Goal: Navigation & Orientation: Find specific page/section

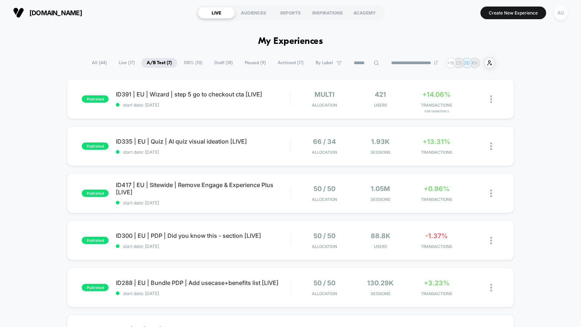
click at [560, 17] on div "AG" at bounding box center [561, 13] width 14 height 14
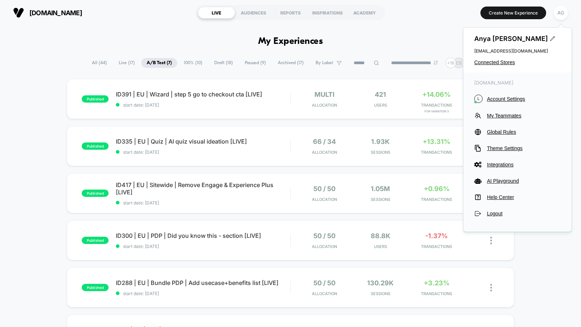
click at [509, 57] on div "[PERSON_NAME] [EMAIL_ADDRESS][DOMAIN_NAME] Connected Stores" at bounding box center [517, 50] width 108 height 45
click at [509, 60] on span "Connected Stores" at bounding box center [517, 63] width 86 height 6
click at [506, 62] on span "Connected Stores" at bounding box center [517, 63] width 86 height 6
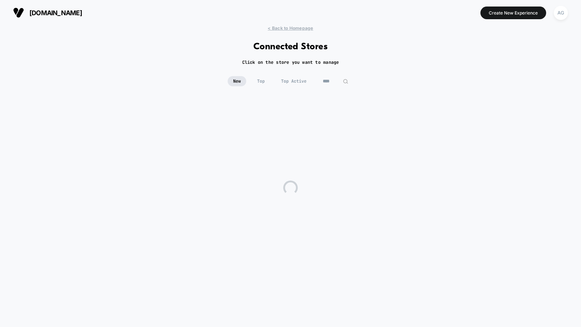
click at [486, 58] on html "[DOMAIN_NAME] Create New Experience AG [DOMAIN_NAME] < Back to Homepage Connect…" at bounding box center [290, 163] width 581 height 327
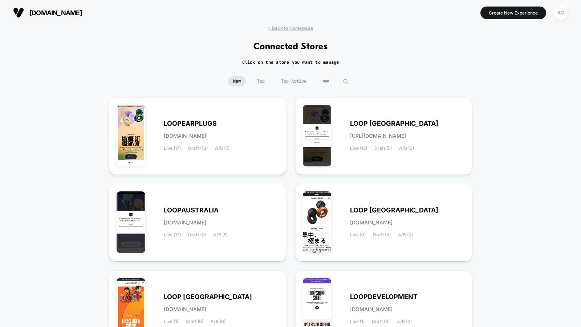
click at [293, 78] on span "Top Active" at bounding box center [294, 81] width 36 height 10
click at [331, 79] on input "****" at bounding box center [335, 81] width 36 height 10
click at [331, 79] on input "****" at bounding box center [335, 81] width 73 height 10
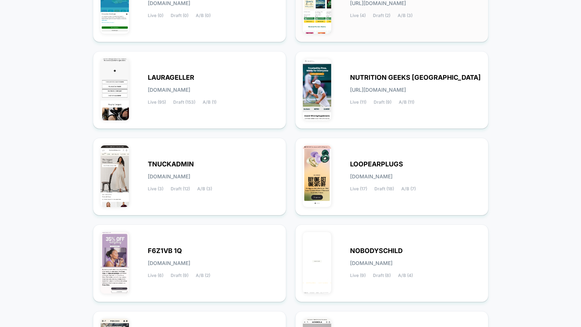
scroll to position [139, 0]
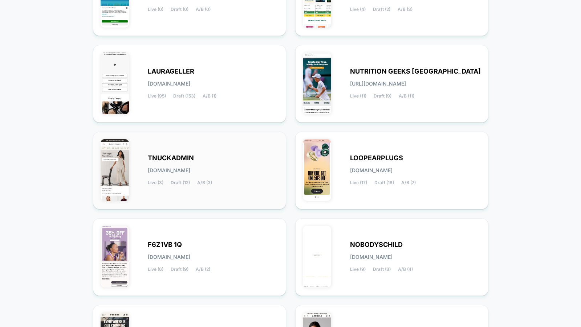
click at [239, 160] on div "TNUCKADMIN [DOMAIN_NAME] Live (3) Draft (12) A/B (3)" at bounding box center [213, 171] width 131 height 30
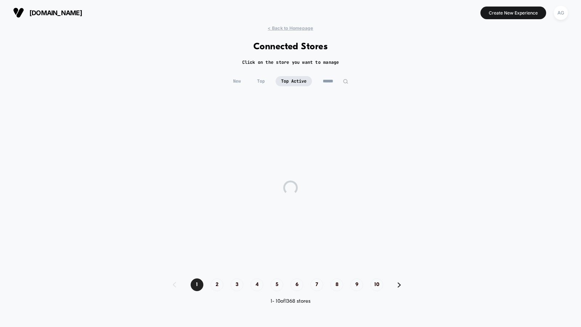
scroll to position [0, 0]
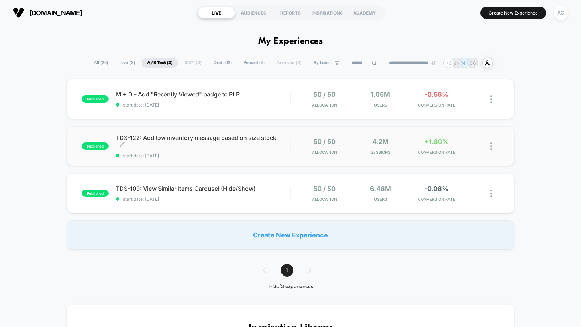
click at [254, 143] on span "TDS-122: Add low inventory message based on size stock Click to edit experience…" at bounding box center [203, 141] width 174 height 15
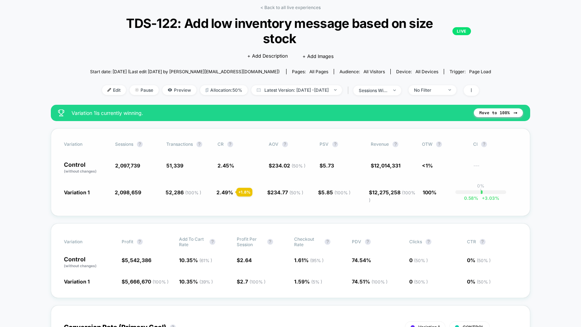
scroll to position [33, 0]
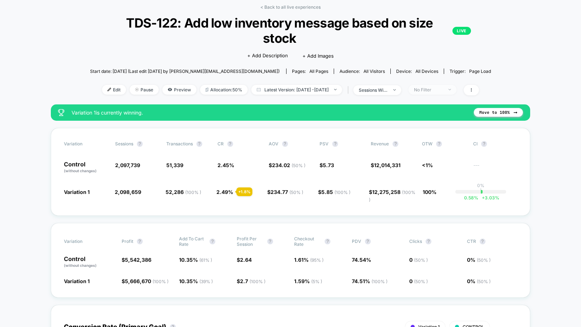
click at [443, 93] on span "No Filter" at bounding box center [432, 90] width 48 height 10
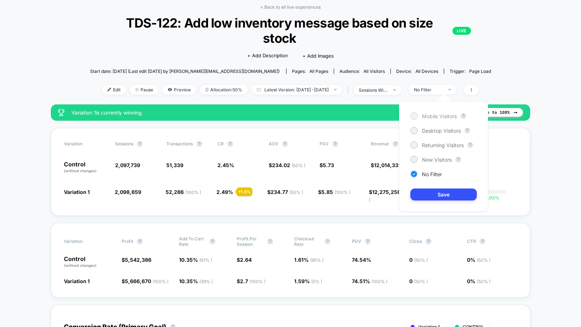
click at [439, 117] on span "Mobile Visitors" at bounding box center [439, 116] width 35 height 6
click at [439, 192] on button "Save" at bounding box center [443, 195] width 66 height 12
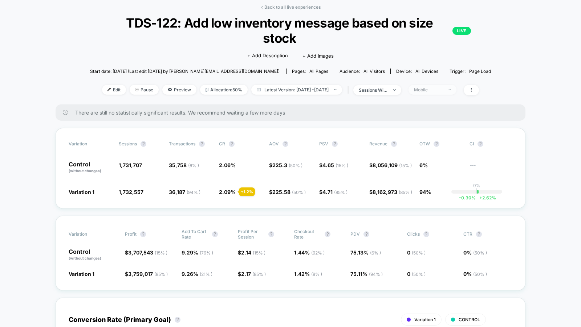
click at [440, 89] on div "Mobile" at bounding box center [428, 89] width 29 height 5
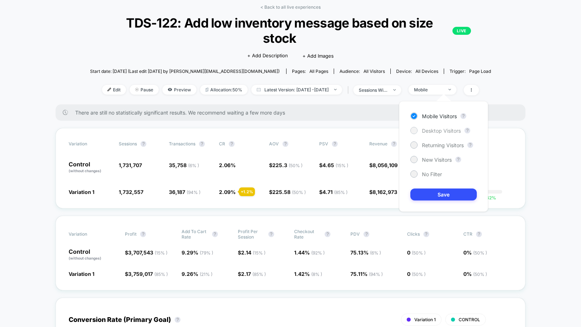
click at [429, 128] on span "Desktop Visitors" at bounding box center [441, 131] width 39 height 6
click at [436, 190] on button "Save" at bounding box center [443, 195] width 66 height 12
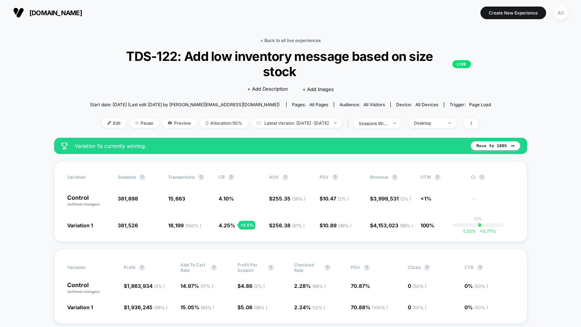
click at [301, 38] on link "< Back to all live experiences" at bounding box center [290, 40] width 60 height 5
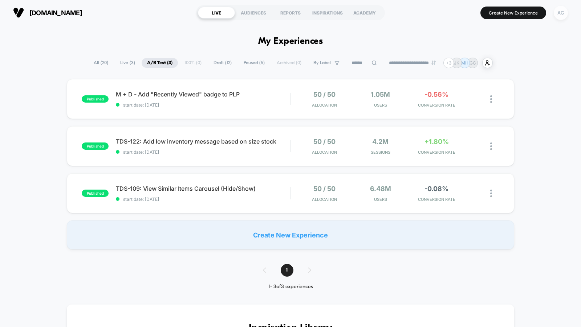
click at [562, 13] on div "AG" at bounding box center [561, 13] width 14 height 14
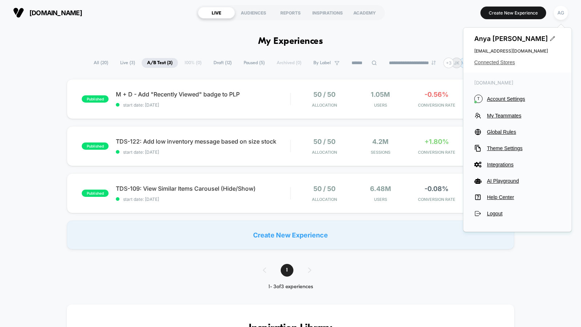
click at [498, 65] on span "Connected Stores" at bounding box center [517, 63] width 86 height 6
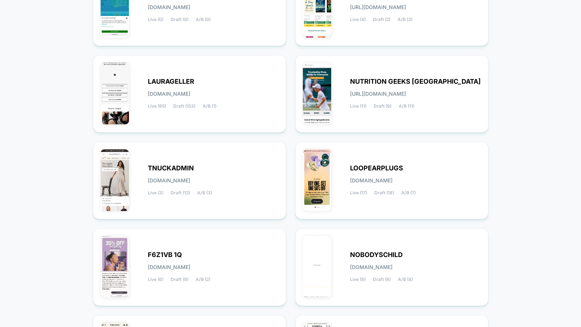
scroll to position [252, 0]
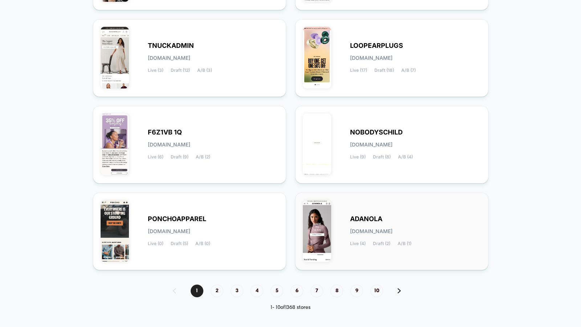
click at [389, 229] on span "[DOMAIN_NAME]" at bounding box center [371, 231] width 42 height 5
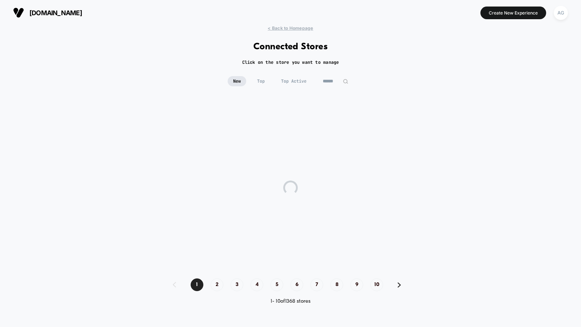
scroll to position [0, 0]
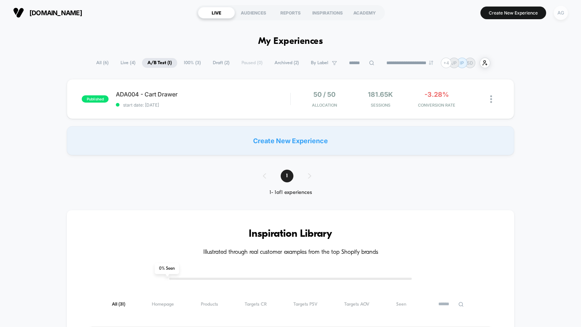
click at [563, 13] on div "AG" at bounding box center [561, 13] width 14 height 14
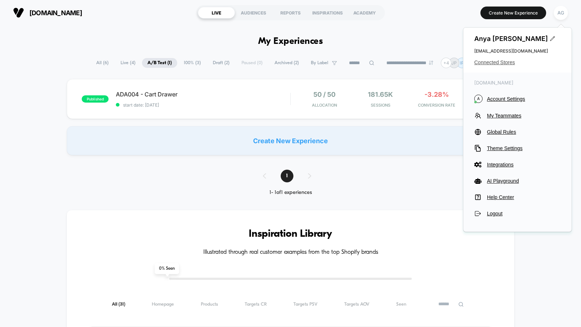
click at [508, 61] on span "Connected Stores" at bounding box center [517, 63] width 86 height 6
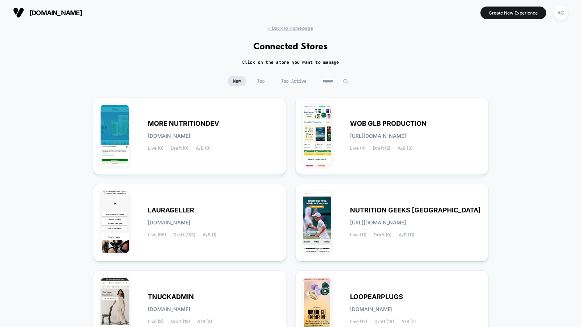
scroll to position [252, 0]
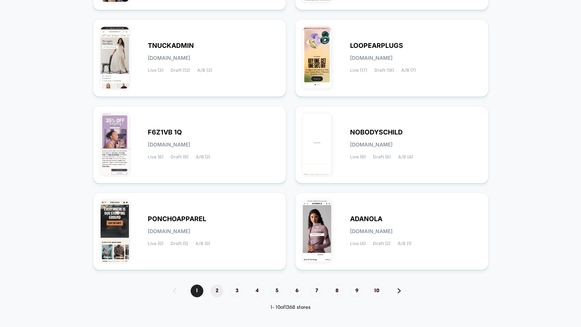
click at [215, 291] on span "2" at bounding box center [217, 291] width 13 height 13
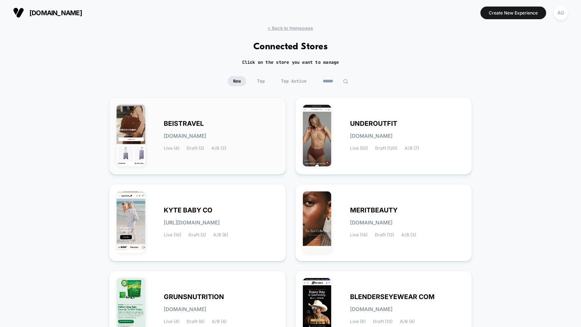
click at [233, 121] on div "BEISTRAVEL [DOMAIN_NAME] Live (4) Draft (2) A/B (3)" at bounding box center [221, 136] width 115 height 30
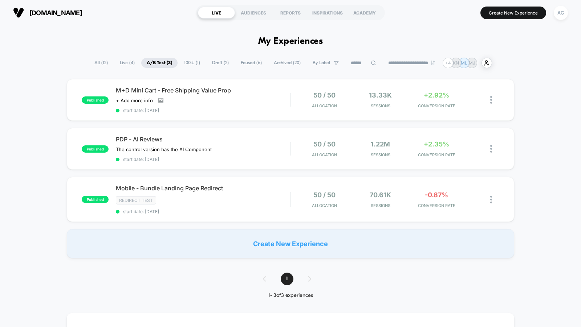
click at [285, 65] on span "Archived ( 20 )" at bounding box center [287, 63] width 38 height 10
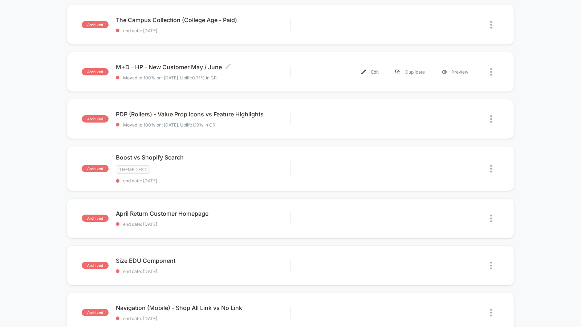
scroll to position [360, 0]
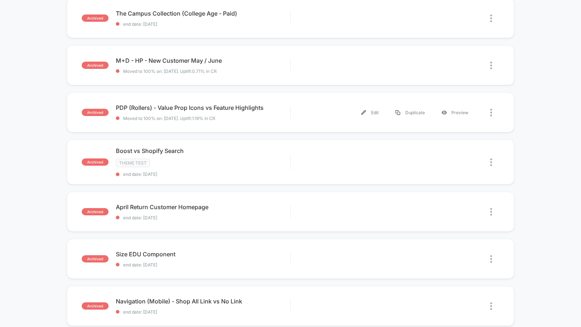
click at [269, 121] on div "archived PDP (Rollers) - Value Prop Icons vs Feature Highlights Moved to 100% o…" at bounding box center [290, 113] width 447 height 40
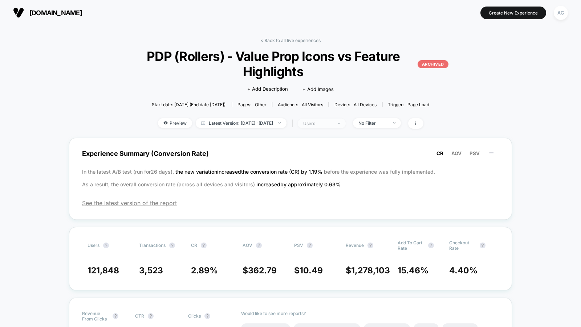
click at [332, 124] on div "users" at bounding box center [317, 123] width 29 height 5
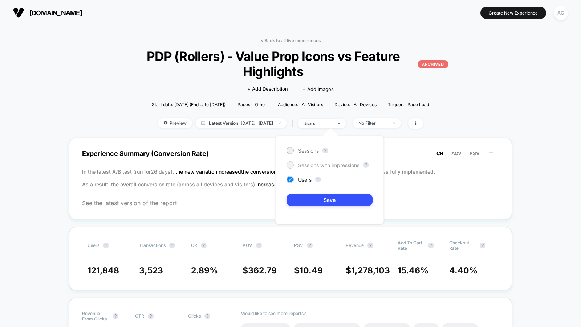
click at [322, 164] on span "Sessions with impressions" at bounding box center [328, 165] width 61 height 6
click at [322, 200] on button "Save" at bounding box center [329, 200] width 86 height 12
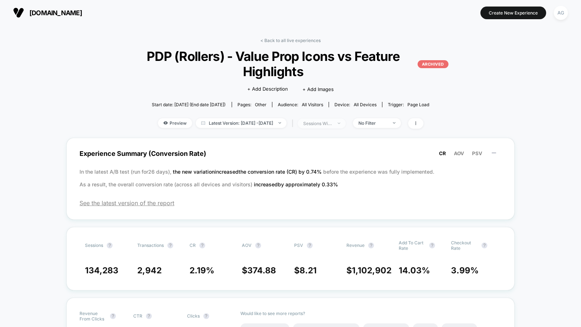
click at [332, 123] on div "sessions with impression" at bounding box center [317, 123] width 29 height 5
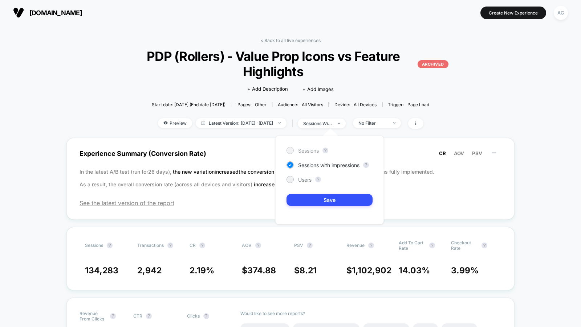
click at [310, 150] on span "Sessions" at bounding box center [308, 151] width 21 height 6
click at [314, 207] on div "Sessions ? Sessions with impressions ? Users ? Save" at bounding box center [329, 180] width 109 height 89
click at [314, 206] on div "Sessions ? Sessions with impressions ? Users ? Save" at bounding box center [329, 180] width 109 height 89
click at [315, 204] on button "Save" at bounding box center [329, 200] width 86 height 12
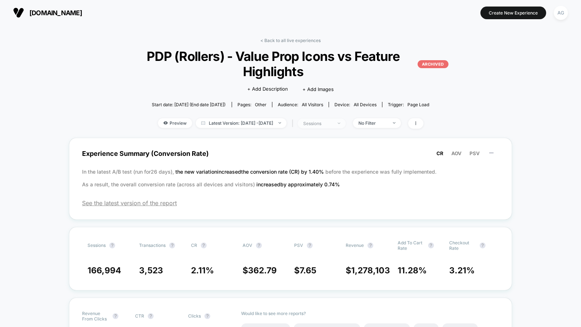
click at [346, 119] on span "sessions" at bounding box center [322, 124] width 48 height 10
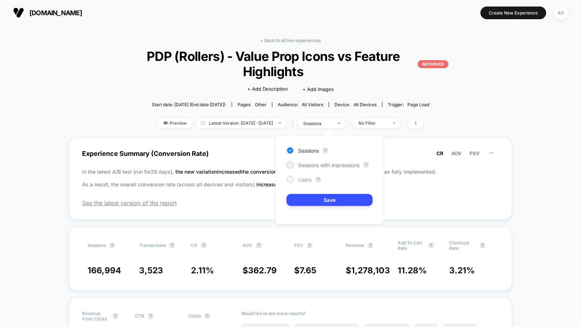
click at [310, 177] on span "Users" at bounding box center [304, 180] width 13 height 6
click at [310, 196] on button "Save" at bounding box center [329, 200] width 86 height 12
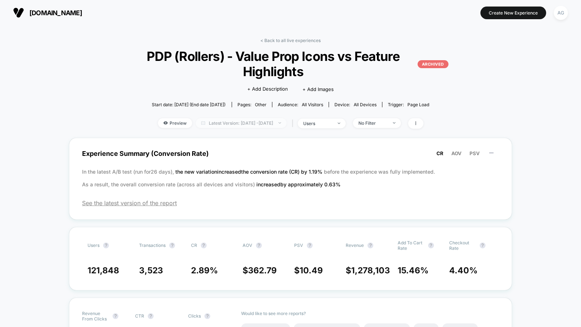
click at [277, 121] on span "Latest Version: [DATE] - [DATE]" at bounding box center [241, 123] width 91 height 10
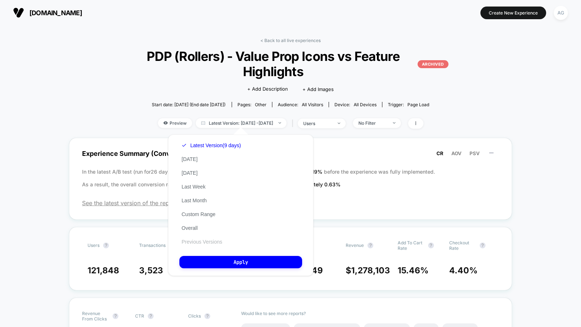
click at [199, 244] on button "Previous Versions" at bounding box center [201, 242] width 45 height 7
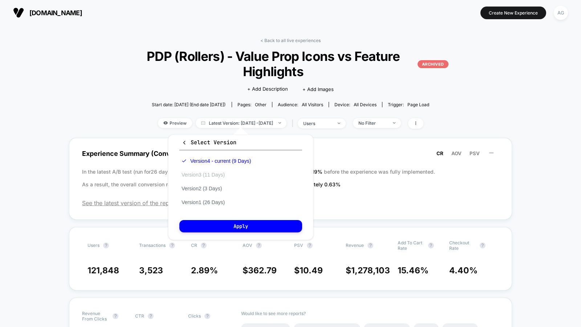
click at [216, 175] on button "Version 3 (11 Days)" at bounding box center [203, 175] width 48 height 7
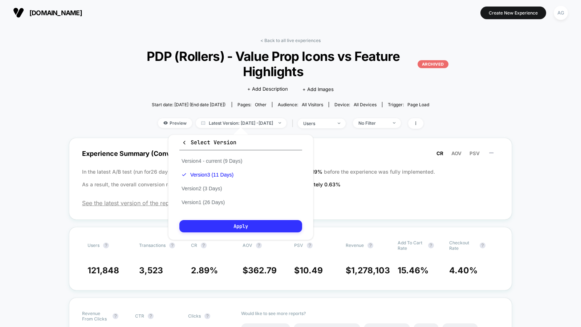
click at [220, 228] on button "Apply" at bounding box center [240, 226] width 123 height 12
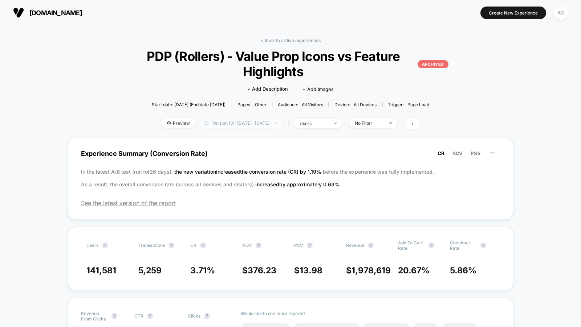
click at [258, 125] on span "Version (3): [DATE] - [DATE]" at bounding box center [241, 123] width 84 height 10
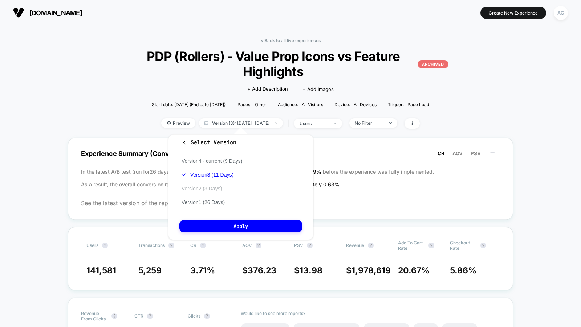
click at [218, 187] on button "Version 2 (3 Days)" at bounding box center [201, 189] width 45 height 7
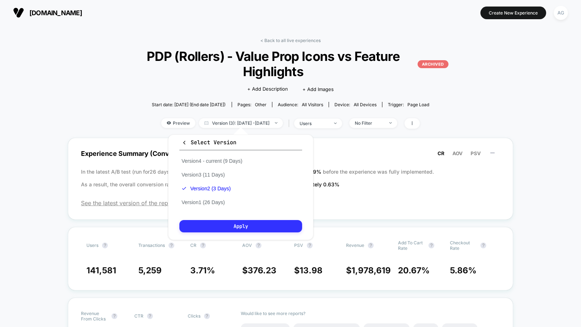
click at [221, 224] on button "Apply" at bounding box center [240, 226] width 123 height 12
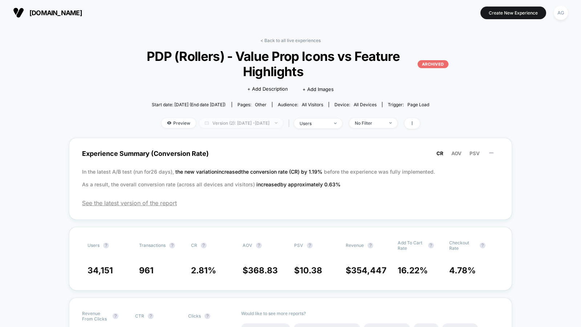
click at [260, 124] on span "Version (2): [DATE] - [DATE]" at bounding box center [240, 123] width 83 height 10
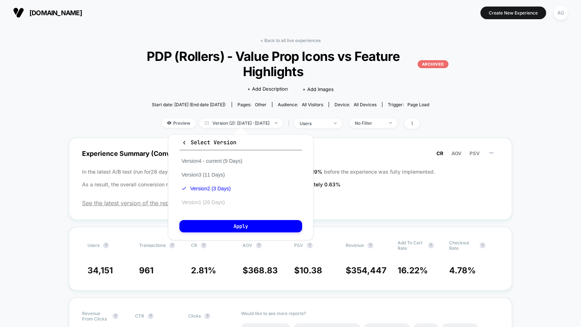
click at [209, 200] on button "Version 1 (26 Days)" at bounding box center [203, 202] width 48 height 7
click at [215, 218] on div "Select Version Version 4 - current (9 Days) Version 3 (11 Days) Version 2 (3 Da…" at bounding box center [240, 188] width 145 height 106
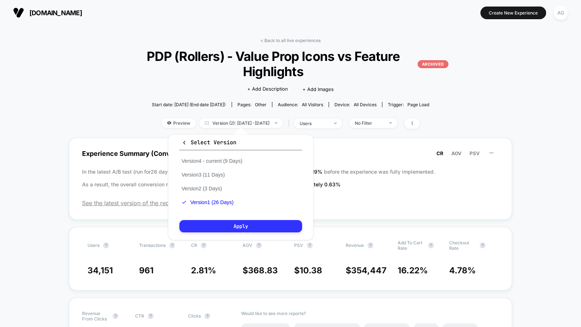
click at [215, 220] on button "Apply" at bounding box center [240, 226] width 123 height 12
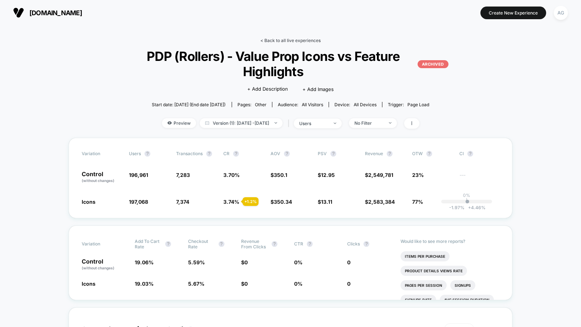
click at [293, 38] on link "< Back to all live experiences" at bounding box center [290, 40] width 60 height 5
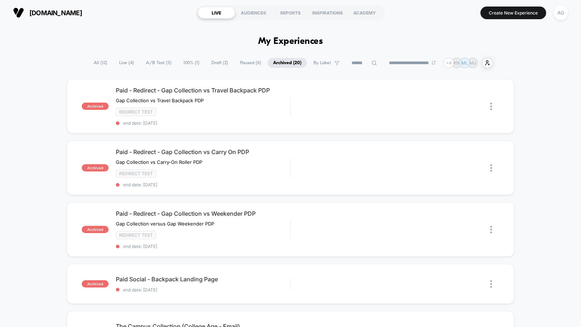
click at [181, 61] on span "100% ( 1 )" at bounding box center [191, 63] width 27 height 10
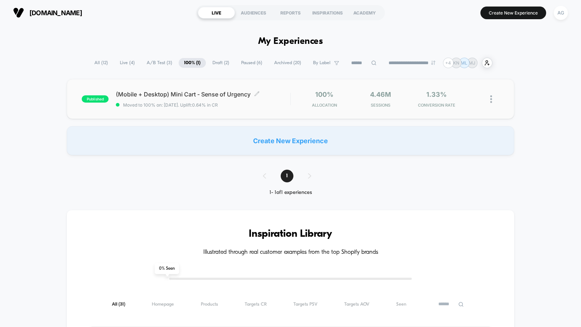
click at [218, 106] on span "Moved to 100% on: [DATE] . Uplift: 0.64% in CR" at bounding box center [170, 104] width 95 height 5
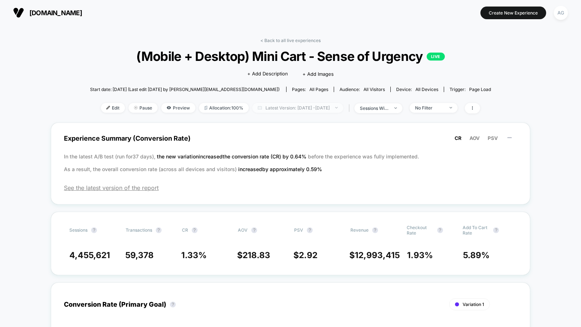
click at [319, 105] on span "Latest Version: [DATE] - [DATE]" at bounding box center [297, 108] width 91 height 10
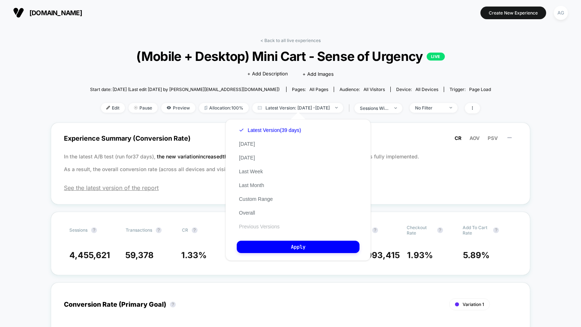
click at [262, 228] on button "Previous Versions" at bounding box center [259, 227] width 45 height 7
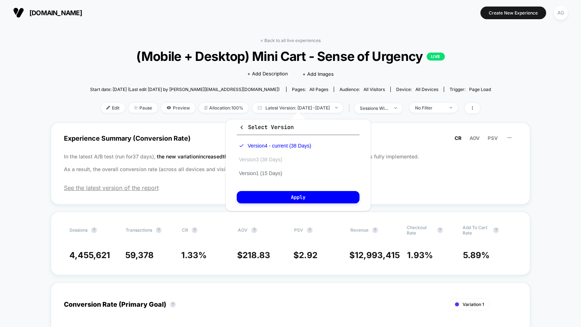
click at [273, 159] on button "Version 3 (38 Days)" at bounding box center [261, 159] width 48 height 7
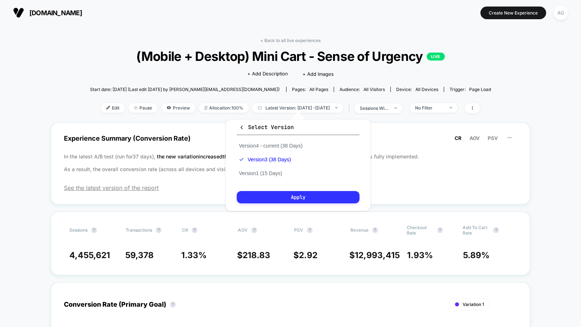
click at [275, 195] on button "Apply" at bounding box center [298, 197] width 123 height 12
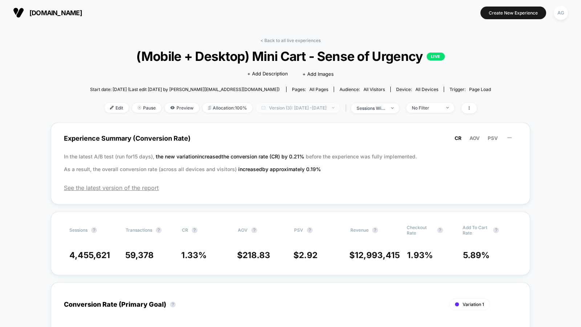
click at [317, 104] on span "Version (3): [DATE] - [DATE]" at bounding box center [298, 108] width 84 height 10
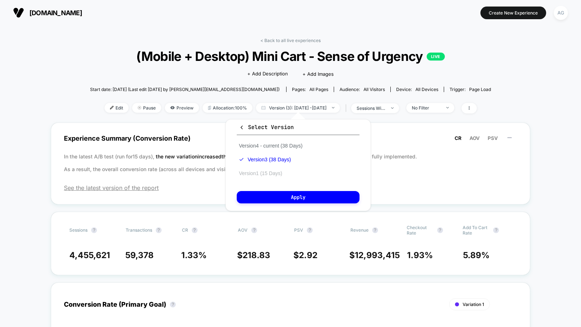
click at [275, 173] on button "Version 1 (15 Days)" at bounding box center [261, 173] width 48 height 7
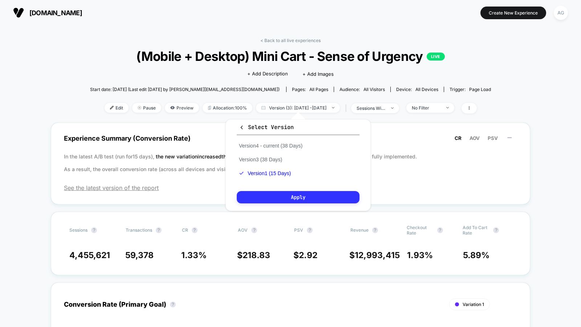
click at [275, 196] on button "Apply" at bounding box center [298, 197] width 123 height 12
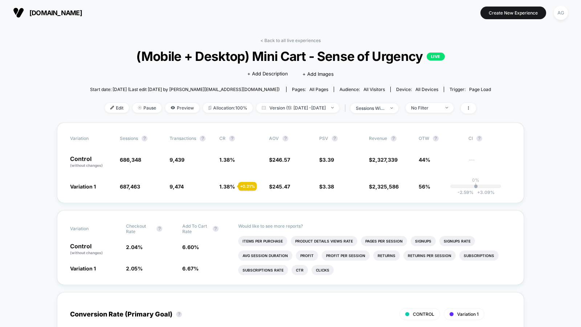
click at [303, 39] on link "< Back to all live experiences" at bounding box center [290, 40] width 60 height 5
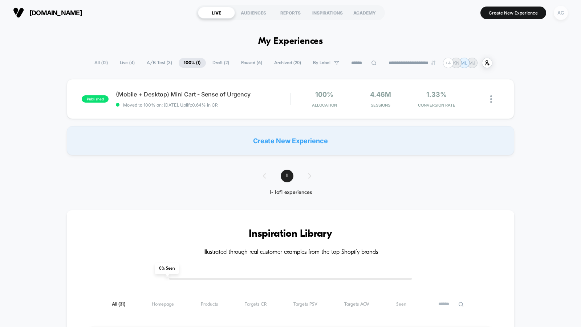
click at [559, 15] on div "AG" at bounding box center [561, 13] width 14 height 14
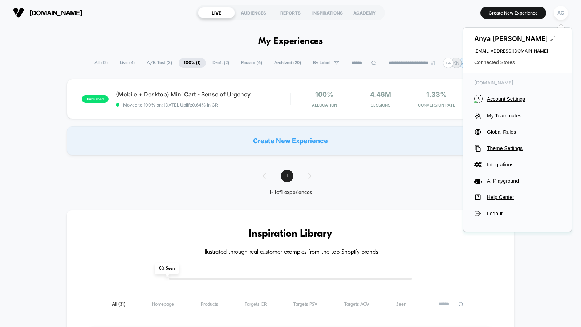
click at [505, 64] on span "Connected Stores" at bounding box center [517, 63] width 86 height 6
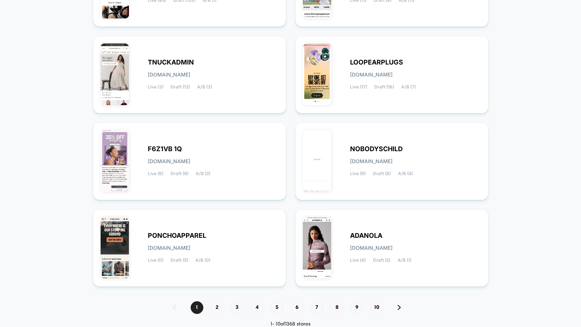
scroll to position [252, 0]
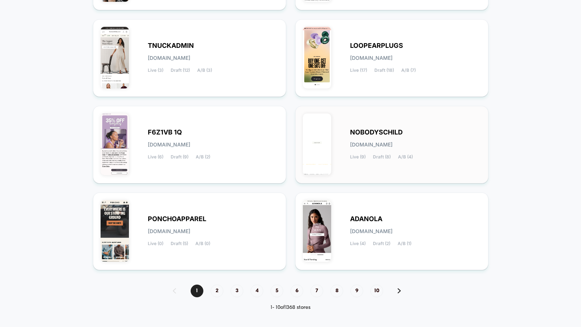
click at [439, 120] on div "NOBODYSCHILD [DOMAIN_NAME] Live (9) Draft (8) A/B (4)" at bounding box center [392, 145] width 178 height 62
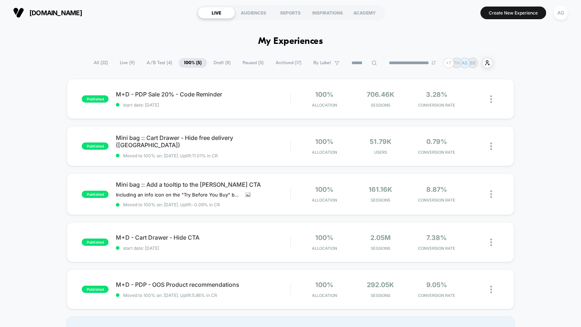
click at [157, 65] on span "A/B Test ( 4 )" at bounding box center [159, 63] width 36 height 10
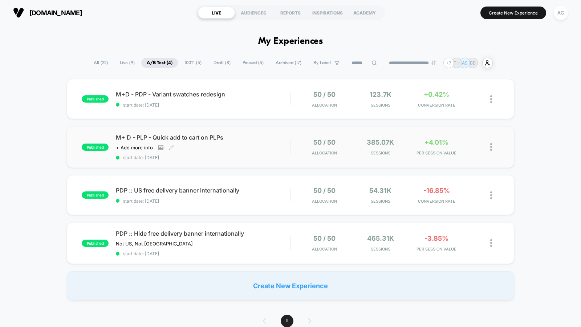
click at [156, 148] on div "+ Add more info" at bounding box center [145, 148] width 58 height 6
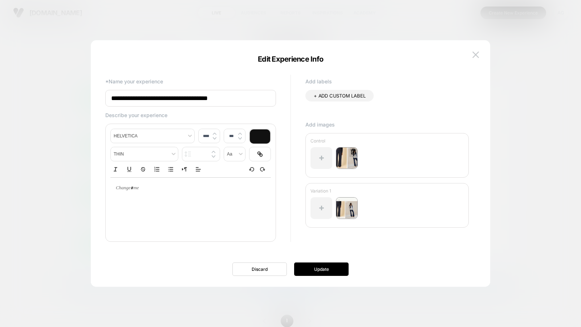
click at [349, 154] on div at bounding box center [353, 152] width 8 height 9
click at [347, 158] on img at bounding box center [347, 158] width 22 height 22
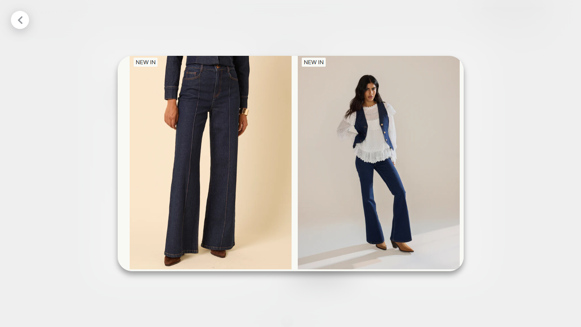
click at [511, 137] on div at bounding box center [290, 163] width 581 height 327
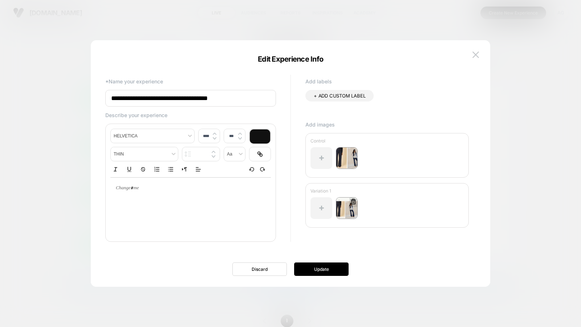
click at [346, 212] on img at bounding box center [347, 208] width 22 height 22
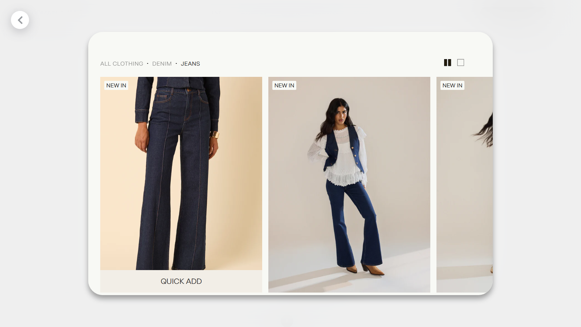
click at [537, 185] on div at bounding box center [290, 163] width 581 height 327
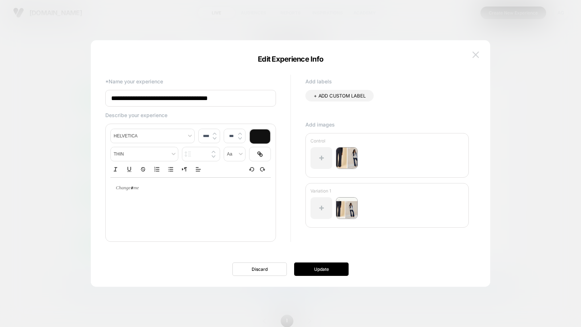
click at [476, 54] on img at bounding box center [475, 55] width 7 height 6
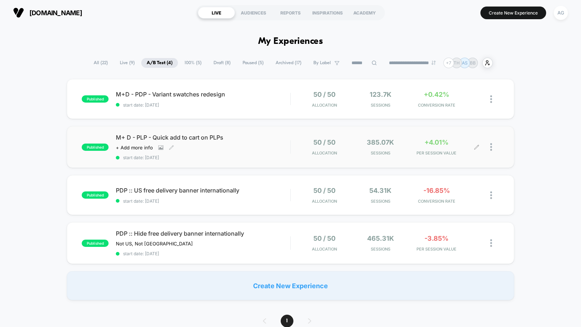
click at [427, 148] on div "+4.01% PER SESSION VALUE" at bounding box center [436, 147] width 53 height 17
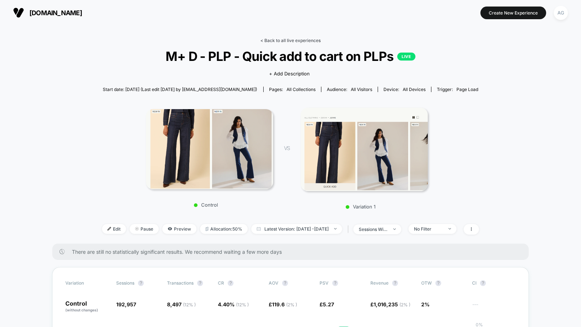
click at [276, 40] on link "< Back to all live experiences" at bounding box center [290, 40] width 60 height 5
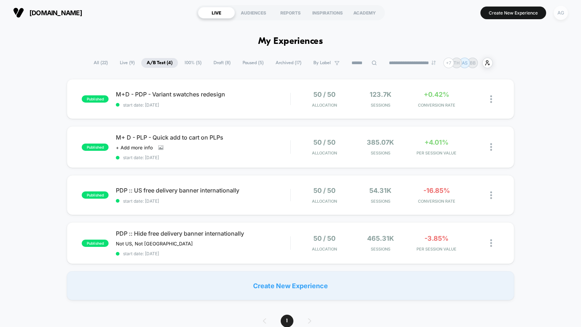
click at [563, 11] on div "AG" at bounding box center [561, 13] width 14 height 14
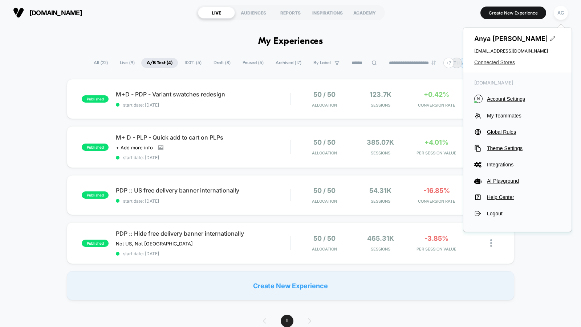
click at [512, 62] on span "Connected Stores" at bounding box center [517, 63] width 86 height 6
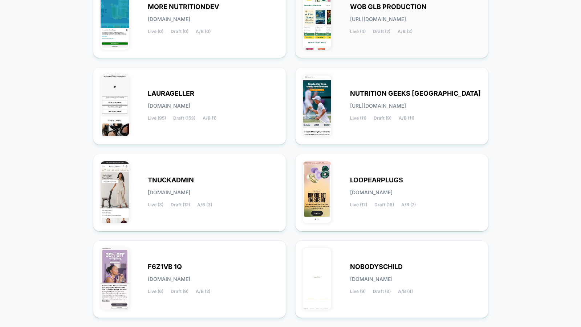
scroll to position [252, 0]
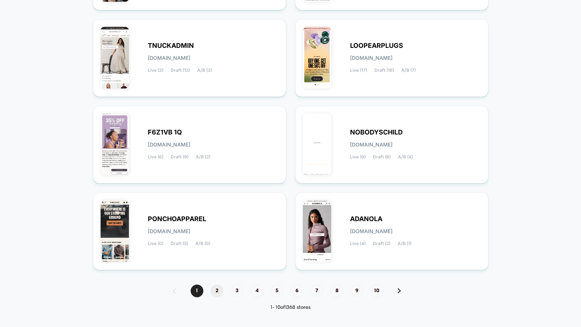
click at [216, 289] on span "2" at bounding box center [217, 291] width 13 height 13
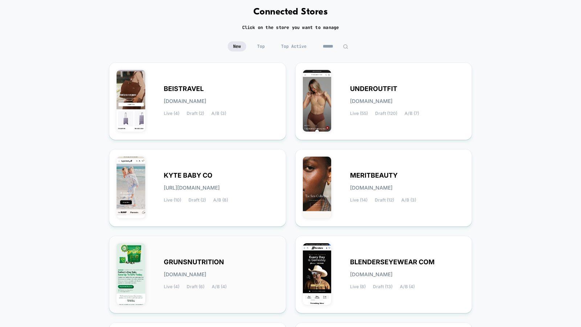
scroll to position [35, 0]
click at [265, 201] on div "KYTE BABY CO [URL][DOMAIN_NAME] Live (10) Draft (2) A/B (8)" at bounding box center [221, 188] width 115 height 30
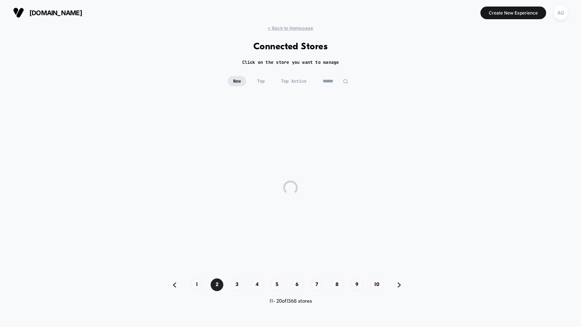
scroll to position [0, 0]
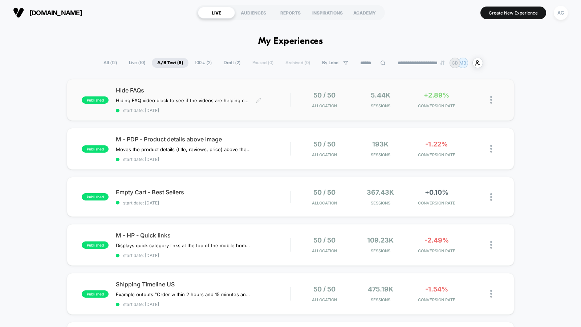
click at [278, 107] on div "Hide FAQs Hiding FAQ video block to see if the videos are helping conversion. C…" at bounding box center [203, 100] width 174 height 27
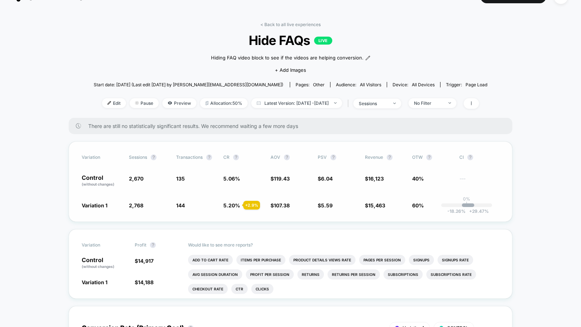
scroll to position [16, 0]
click at [298, 21] on link "< Back to all live experiences" at bounding box center [290, 23] width 60 height 5
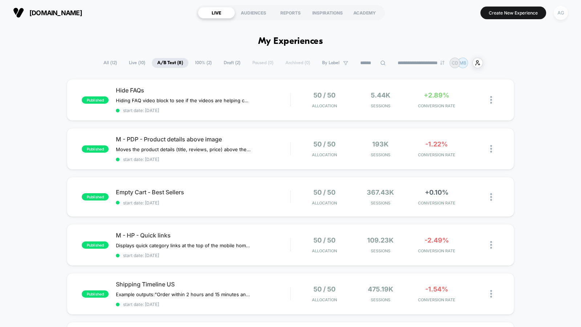
click at [563, 12] on div "AG" at bounding box center [561, 13] width 14 height 14
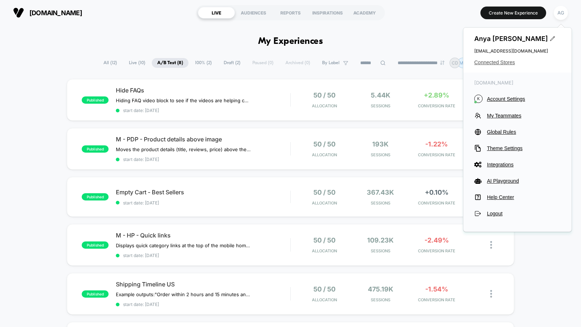
click at [509, 64] on span "Connected Stores" at bounding box center [517, 63] width 86 height 6
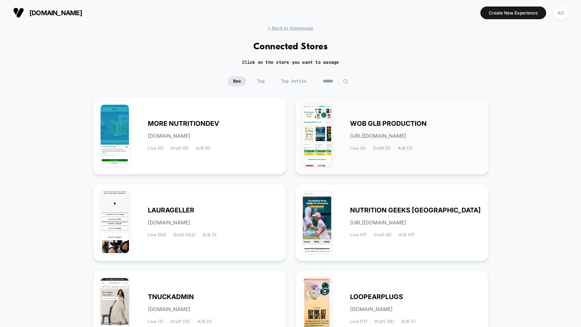
scroll to position [252, 0]
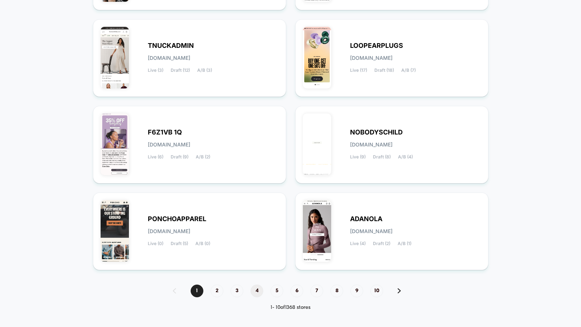
click at [252, 290] on span "4" at bounding box center [256, 291] width 13 height 13
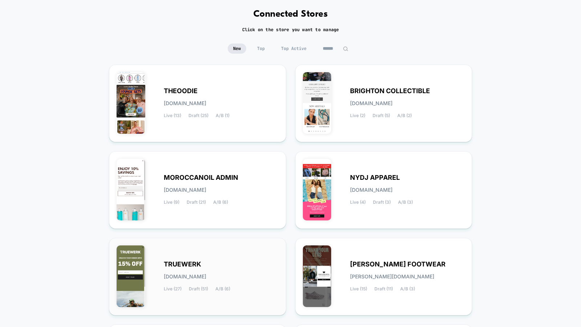
scroll to position [36, 0]
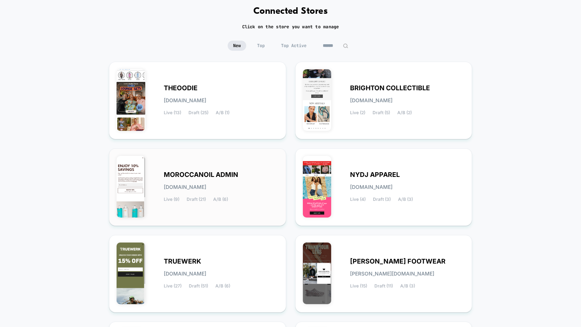
click at [208, 204] on div "MOROCCANOIL ADMIN [DOMAIN_NAME] Live (9) Draft (21) A/B (6)" at bounding box center [198, 187] width 162 height 62
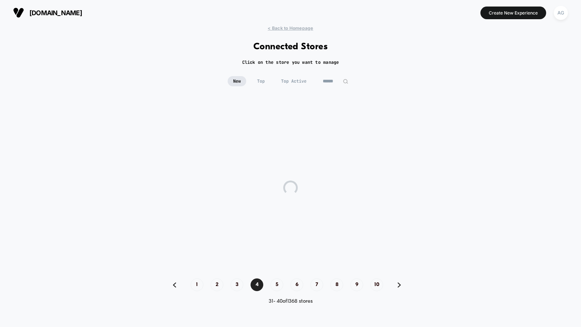
scroll to position [0, 0]
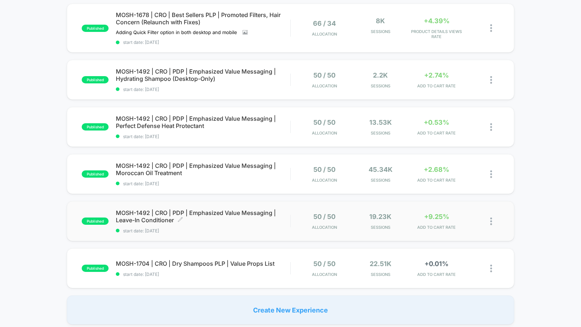
scroll to position [74, 0]
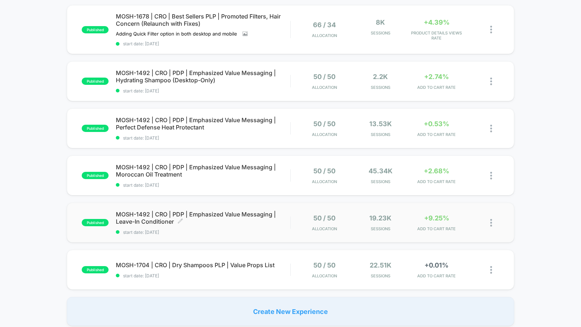
click at [205, 226] on div "MOSH-1492 | CRO | PDP | Emphasized Value Messaging | Leave-In Conditioner Click…" at bounding box center [203, 223] width 174 height 24
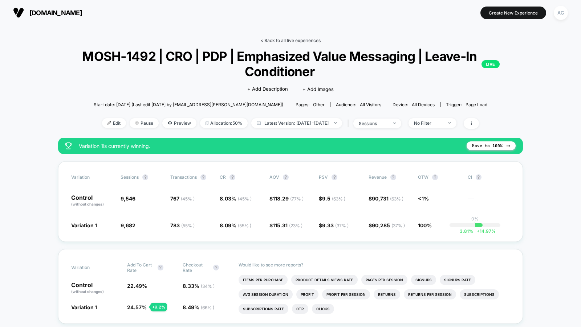
click at [314, 42] on link "< Back to all live experiences" at bounding box center [290, 40] width 60 height 5
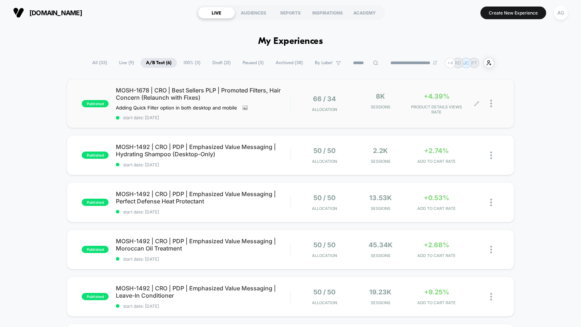
click at [404, 107] on span "Sessions" at bounding box center [380, 107] width 53 height 5
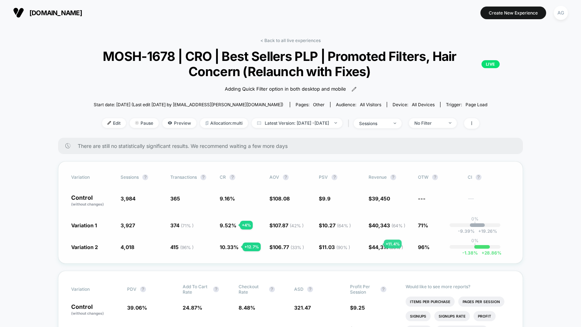
click at [375, 244] on span "44,311 ( 90 % )" at bounding box center [387, 247] width 31 height 6
click at [562, 8] on div "AG" at bounding box center [561, 13] width 14 height 14
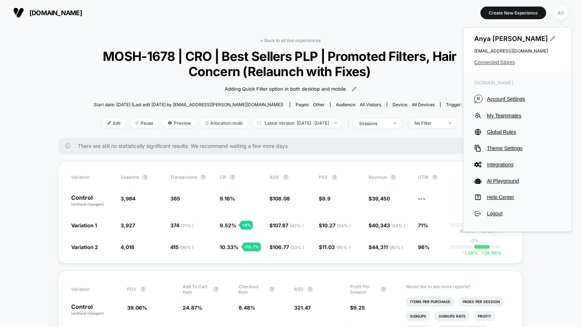
click at [505, 62] on span "Connected Stores" at bounding box center [517, 63] width 86 height 6
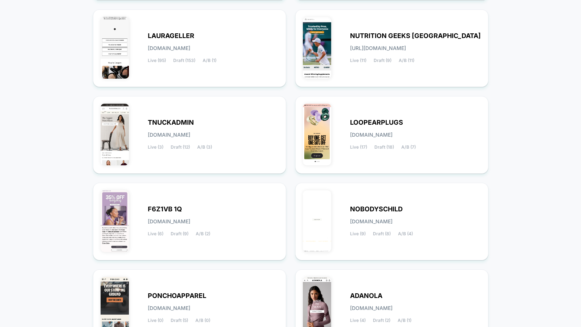
scroll to position [252, 0]
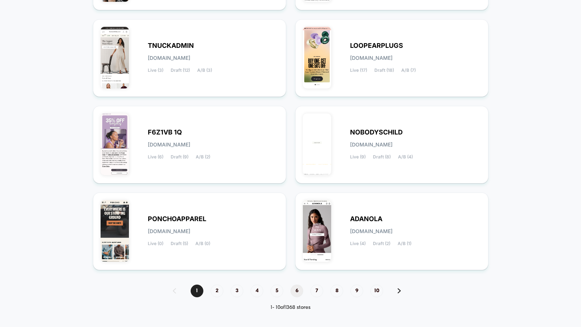
click at [293, 290] on span "6" at bounding box center [296, 291] width 13 height 13
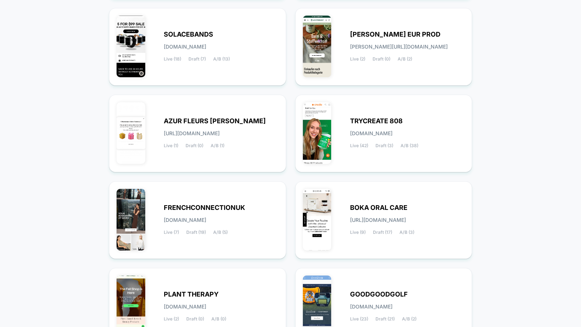
scroll to position [179, 0]
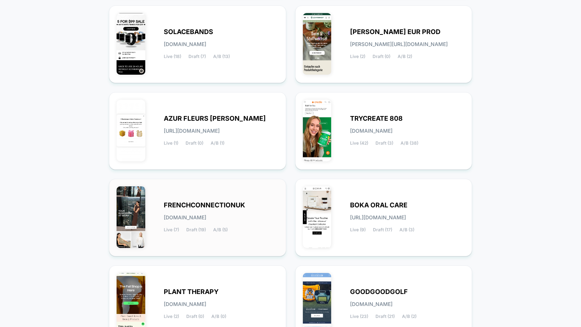
click at [247, 228] on div "FRENCHCONNECTIONUK [DOMAIN_NAME] Live (7) Draft (19) A/B (5)" at bounding box center [221, 218] width 115 height 30
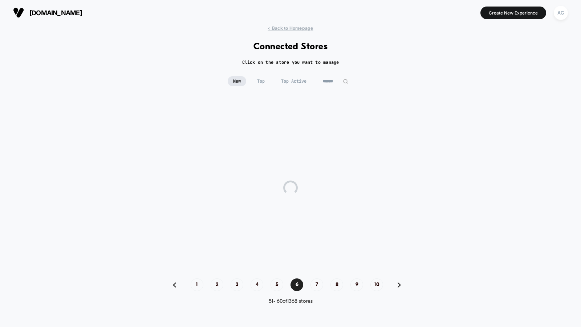
scroll to position [0, 0]
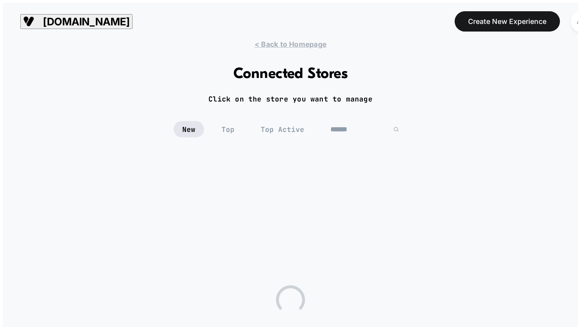
click at [247, 228] on html "[DOMAIN_NAME] Create New Experience AG [DOMAIN_NAME] < Back to Homepage Connect…" at bounding box center [290, 260] width 581 height 520
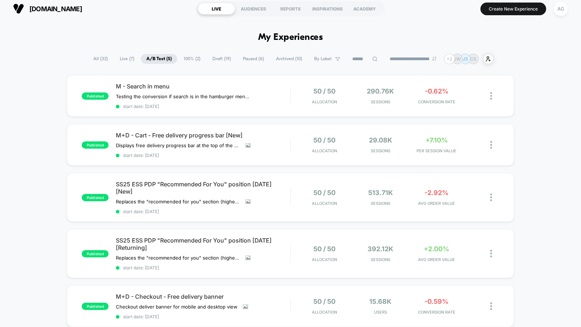
scroll to position [5, 0]
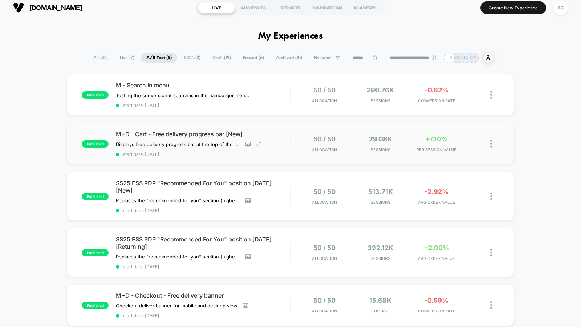
click at [281, 138] on div "M+D - Cart - Free delivery progress bar [New] Displays free delivery progress b…" at bounding box center [203, 144] width 174 height 27
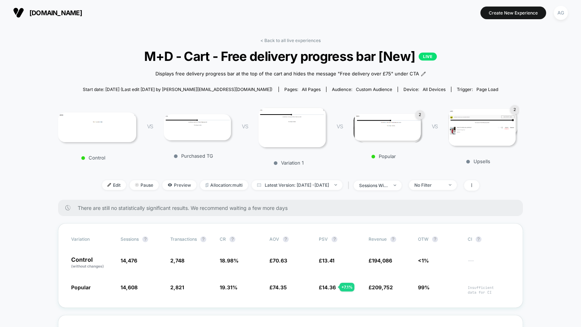
click at [374, 124] on img at bounding box center [386, 127] width 67 height 27
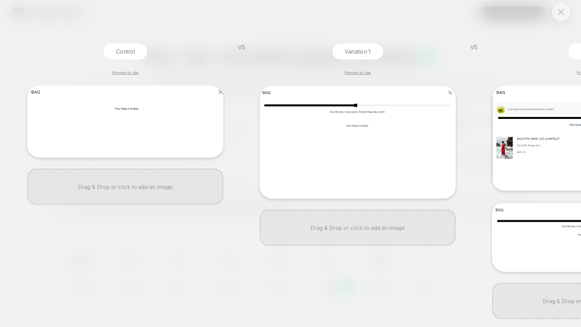
scroll to position [0, 1]
click at [461, 48] on div "Control Preview on site VS Variation 1 Preview on site VS Upsells Preview on si…" at bounding box center [290, 163] width 581 height 327
click at [563, 15] on button at bounding box center [560, 20] width 11 height 11
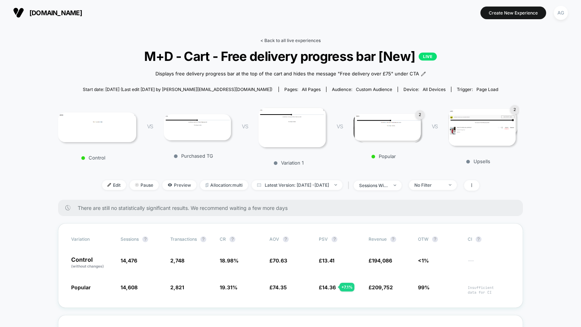
click at [315, 38] on link "< Back to all live experiences" at bounding box center [290, 40] width 60 height 5
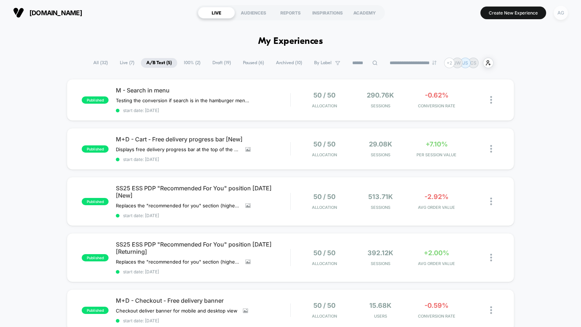
click at [563, 11] on div "AG" at bounding box center [561, 13] width 14 height 14
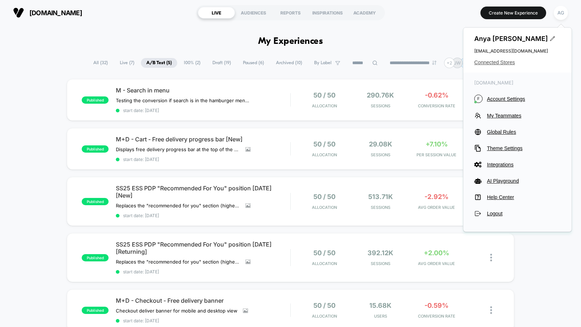
click at [502, 63] on span "Connected Stores" at bounding box center [517, 63] width 86 height 6
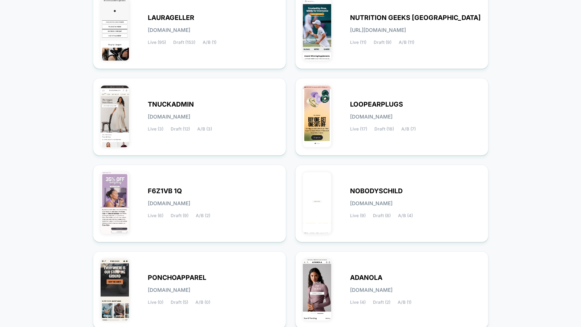
scroll to position [252, 0]
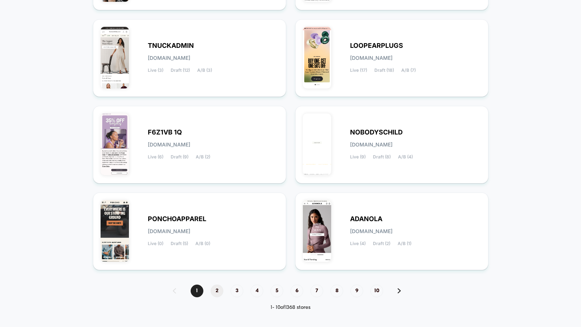
click at [214, 289] on span "2" at bounding box center [217, 291] width 13 height 13
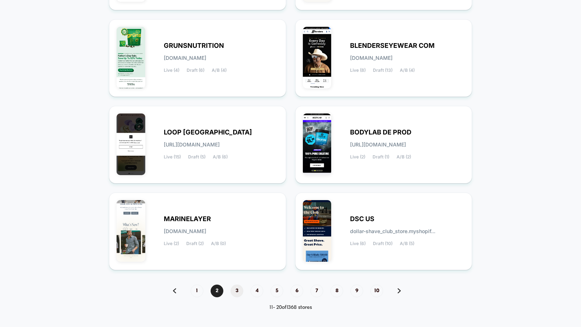
click at [233, 293] on span "3" at bounding box center [237, 291] width 13 height 13
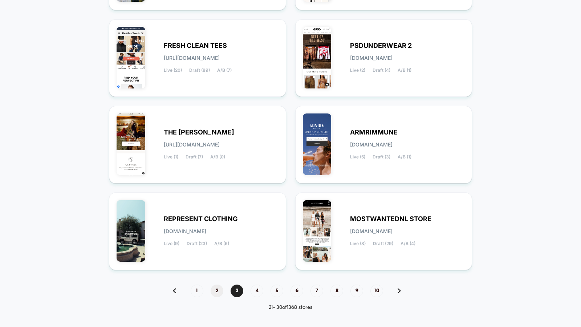
click at [214, 293] on span "2" at bounding box center [217, 291] width 13 height 13
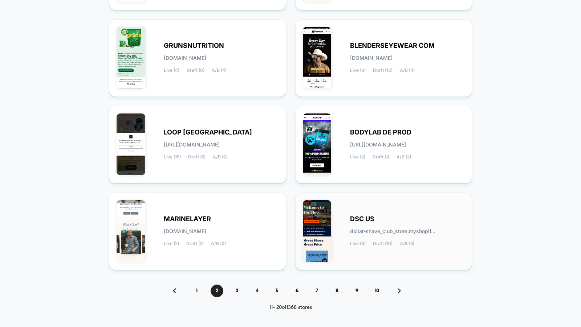
click at [369, 211] on div "DSC US dollar-shave_club_store.myshopif... Live (6) Draft (10) A/B (5)" at bounding box center [384, 231] width 162 height 62
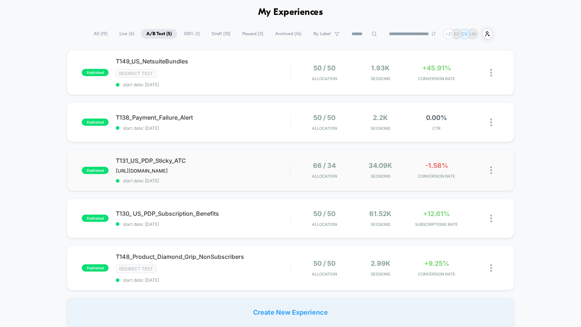
scroll to position [41, 0]
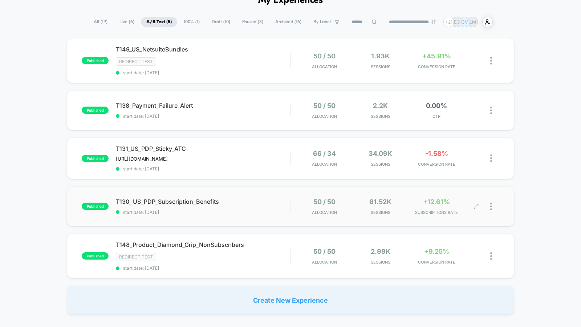
click at [366, 208] on div "61.52k Sessions" at bounding box center [380, 206] width 53 height 17
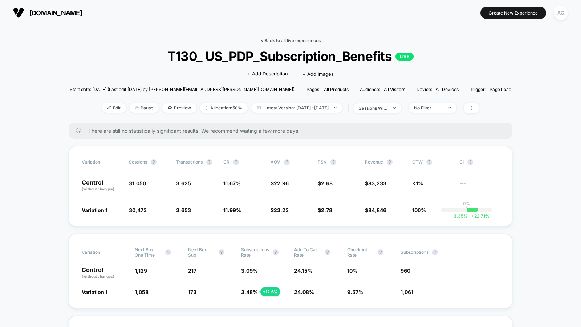
click at [281, 38] on link "< Back to all live experiences" at bounding box center [290, 40] width 60 height 5
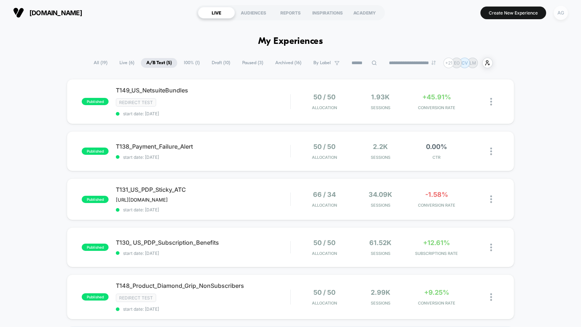
click at [560, 15] on div "AG" at bounding box center [561, 13] width 14 height 14
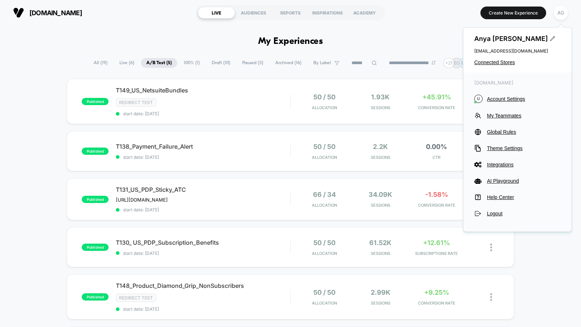
click at [431, 24] on div "[DOMAIN_NAME] [URL][DOMAIN_NAME] LIVE AUDIENCES REPORTS INSPIRATIONS ACADEMY Cr…" at bounding box center [290, 12] width 581 height 25
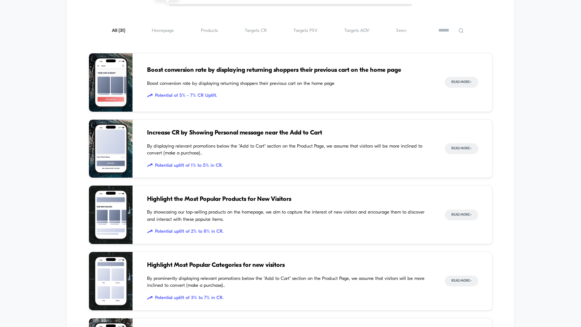
scroll to position [478, 0]
